Goal: Information Seeking & Learning: Learn about a topic

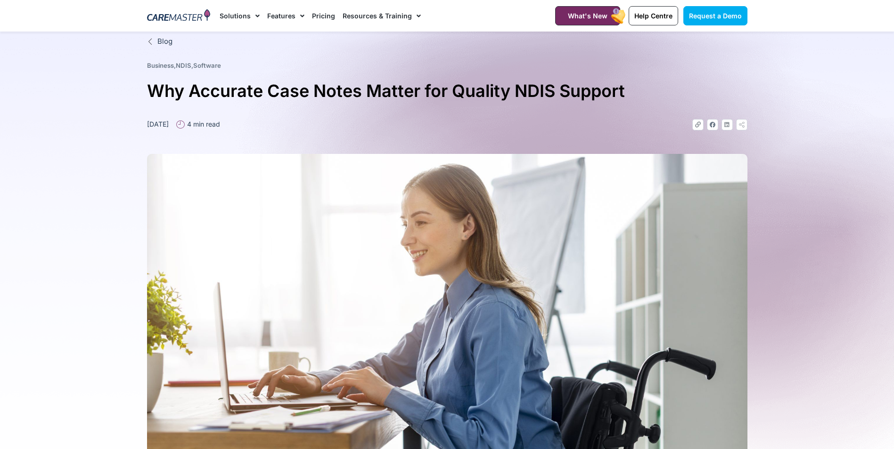
click at [185, 15] on img at bounding box center [179, 16] width 64 height 14
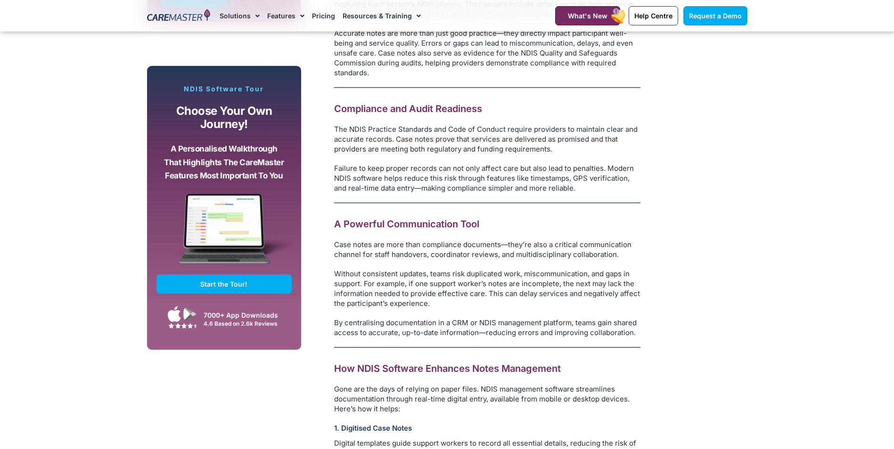
scroll to position [754, 0]
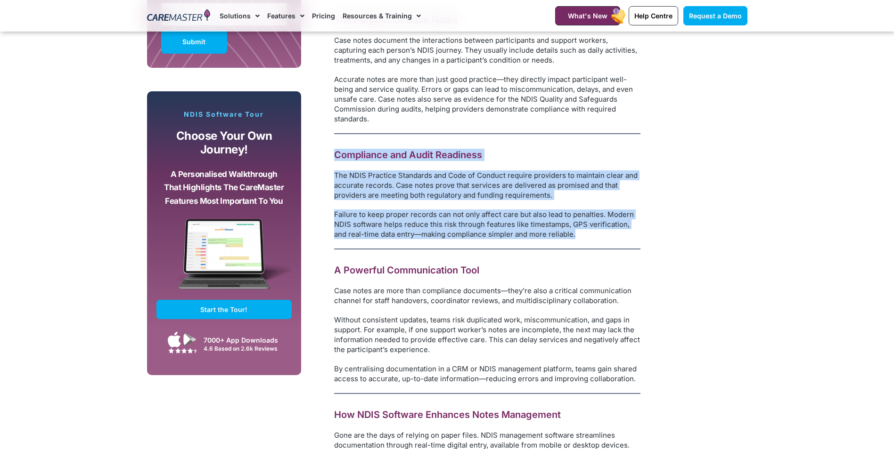
drag, startPoint x: 333, startPoint y: 155, endPoint x: 599, endPoint y: 235, distance: 277.5
click at [599, 235] on div "Image Source: Freepik Accurate and timely case notes are the foundation of cons…" at bounding box center [475, 392] width 339 height 1127
copy div "Compliance and Audit Readiness The NDIS Practice Standards and Code of Conduct …"
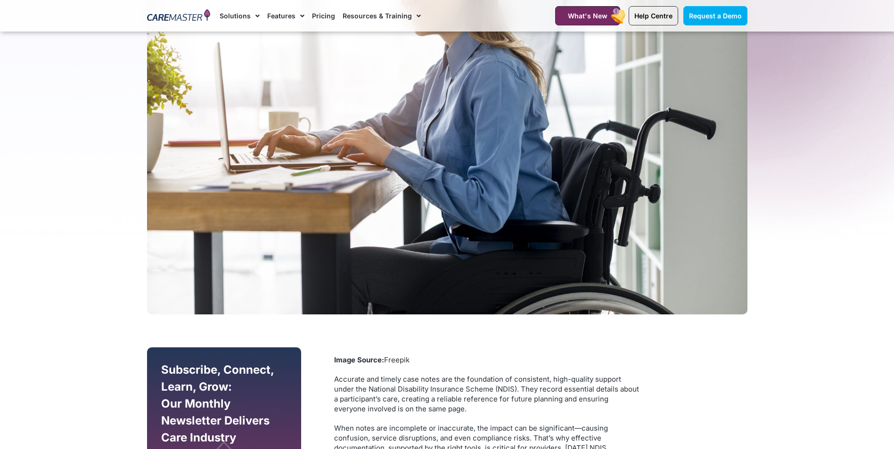
scroll to position [236, 0]
